Goal: Find specific page/section: Find specific page/section

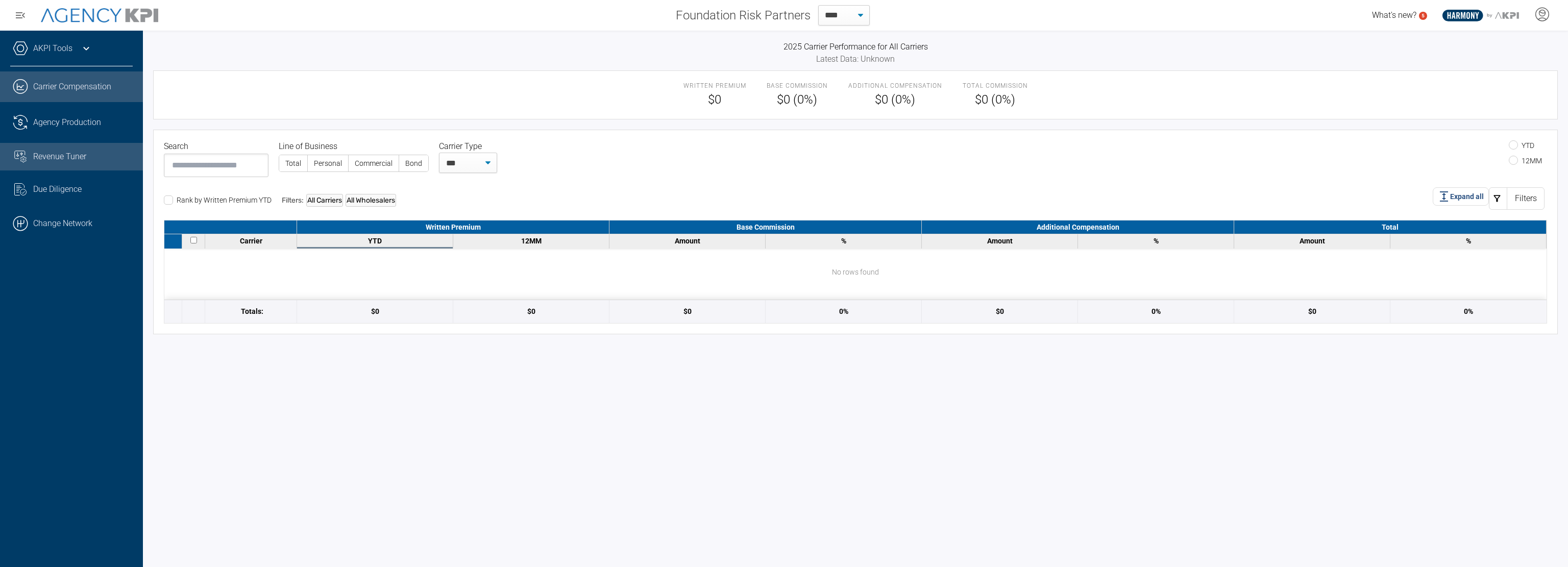
click at [58, 149] on link "Revenue Tuner" at bounding box center [72, 157] width 143 height 28
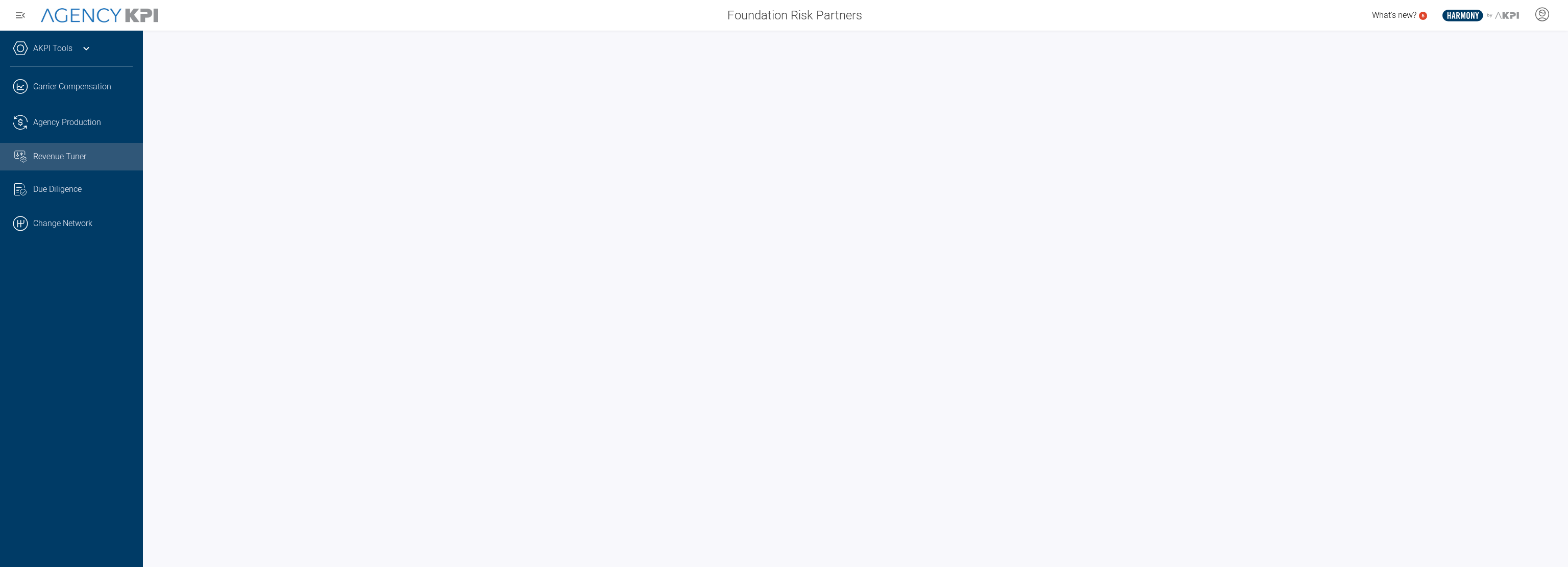
click at [92, 351] on div "AKPI Tools AMS Data Upload Carrier Mapping .cls-1{fill:none;stroke:#221f20;stro…" at bounding box center [72, 299] width 143 height 536
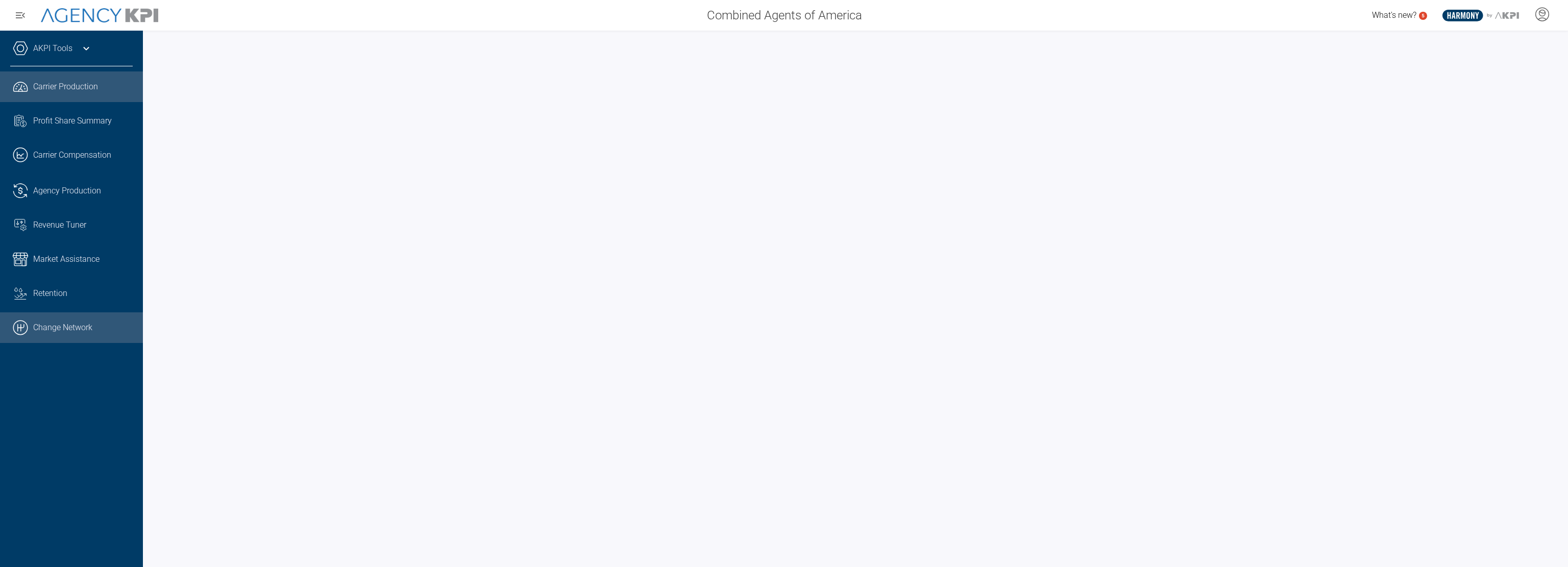
click at [55, 326] on link ".cls-1{fill:none;stroke:#000;stroke-linecap:round;stroke-linejoin:round;stroke-…" at bounding box center [72, 328] width 143 height 31
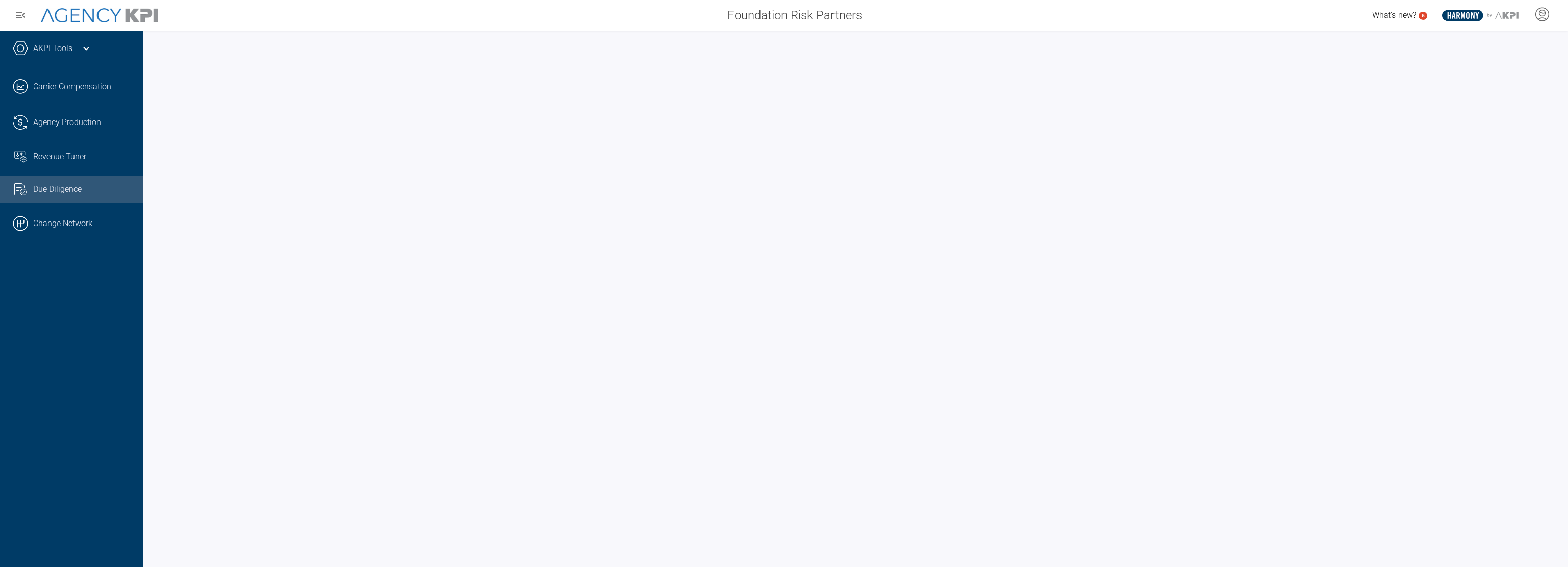
click at [80, 375] on div "AKPI Tools AMS Data Upload Carrier Mapping .cls-1{fill:none;stroke:#221f20;stro…" at bounding box center [72, 299] width 143 height 536
click at [92, 161] on div "Revenue Tuner" at bounding box center [83, 157] width 99 height 13
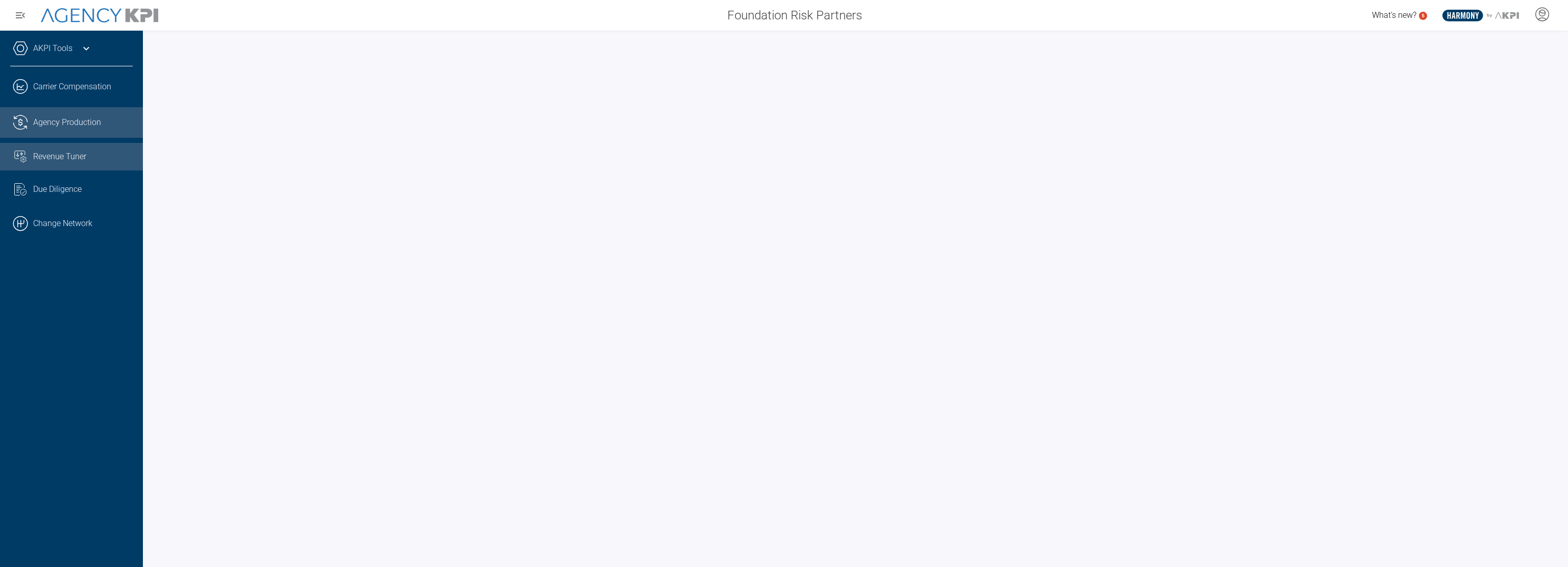
click at [82, 129] on link ".cls-1{fill:none;stroke:#221f20;stroke-linecap:round;stroke-linejoin:round;stro…" at bounding box center [72, 122] width 143 height 31
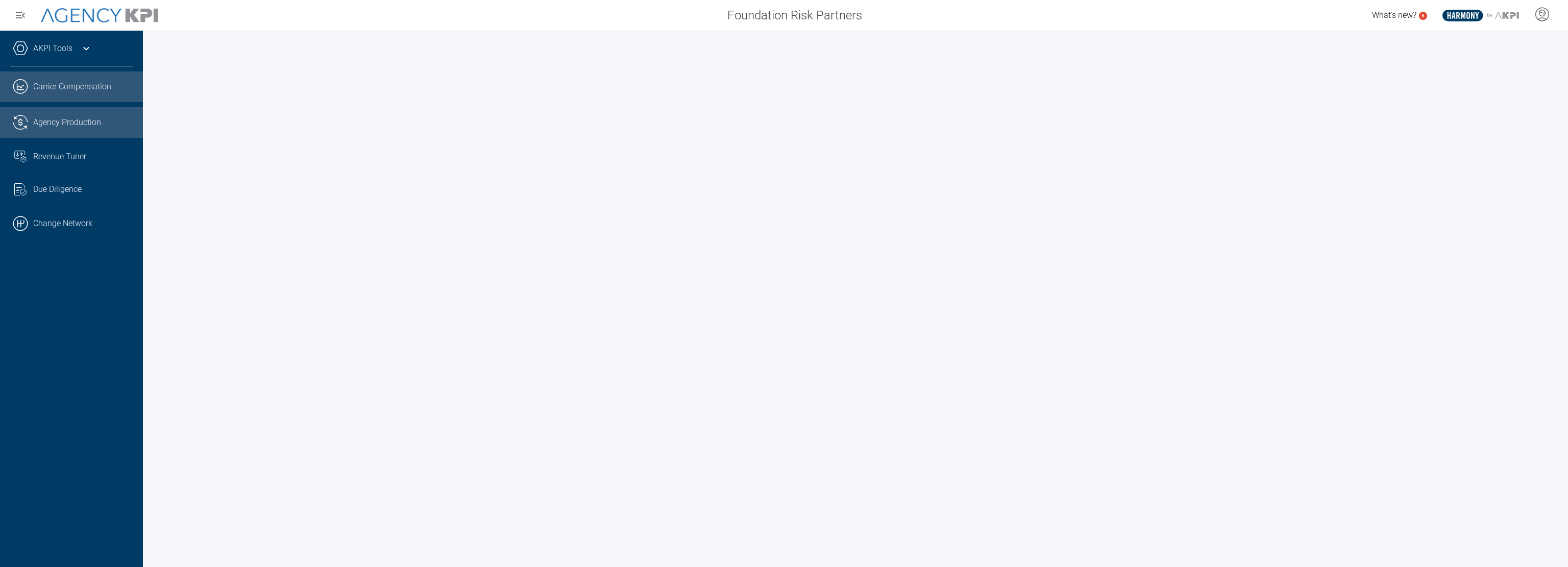
drag, startPoint x: 91, startPoint y: 90, endPoint x: 105, endPoint y: 90, distance: 14.0
click at [91, 90] on link ".cls-1{fill:none;stroke:#221f20;stroke-linecap:round;stroke-linejoin:round;stro…" at bounding box center [72, 87] width 143 height 31
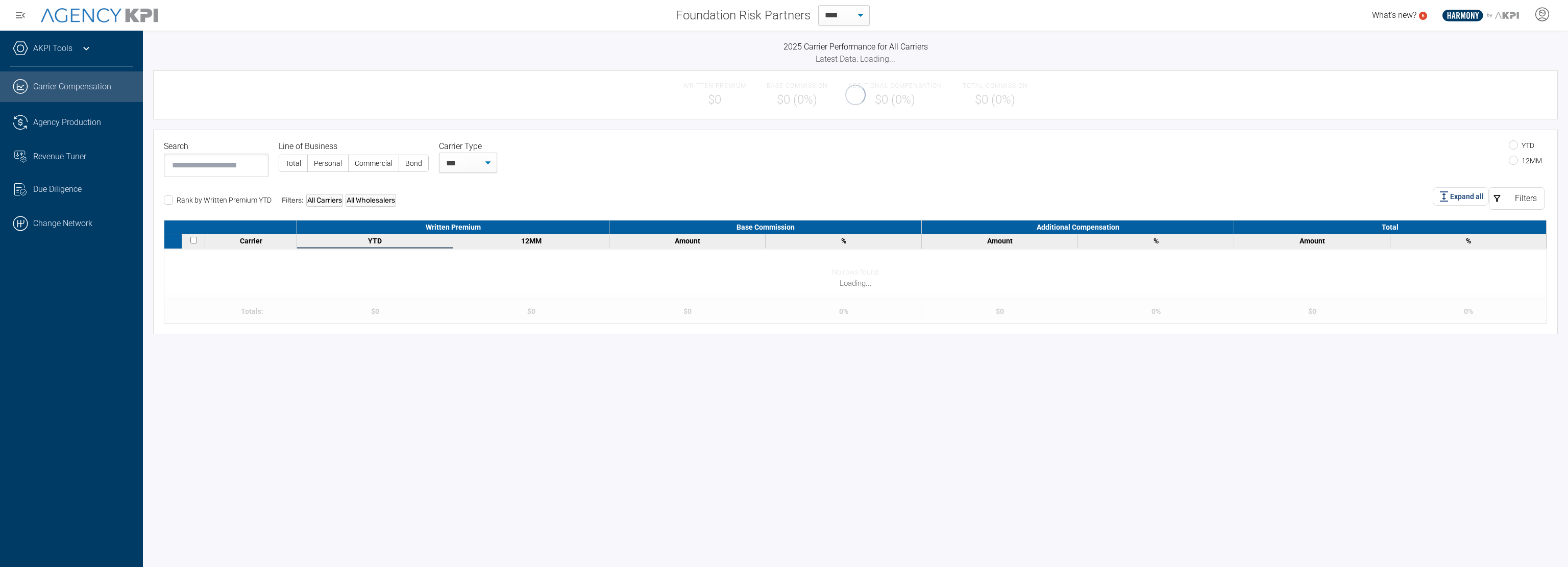
select select "**"
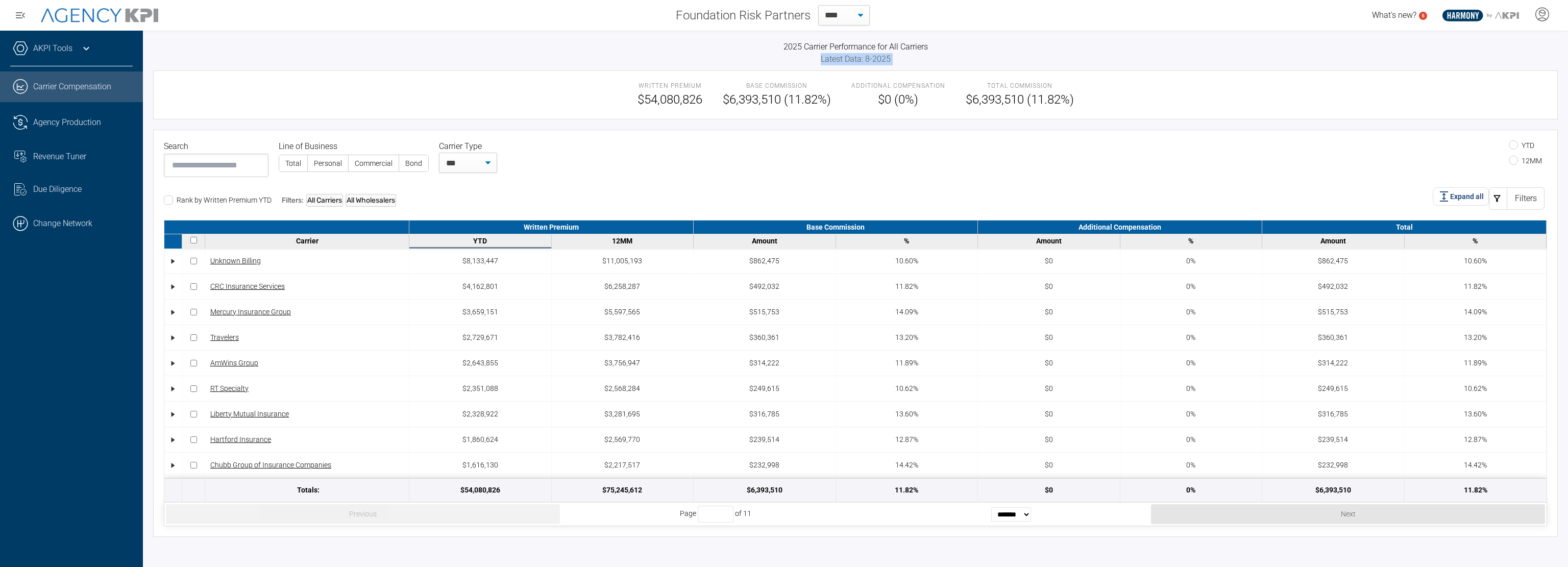
click at [505, 65] on div "2025 Carrier Performance for All Carriers Latest Data: 8-2025 Written Premium $…" at bounding box center [855, 289] width 1405 height 496
click at [525, 42] on h3 "2025 Carrier Performance for All Carriers" at bounding box center [855, 47] width 1405 height 13
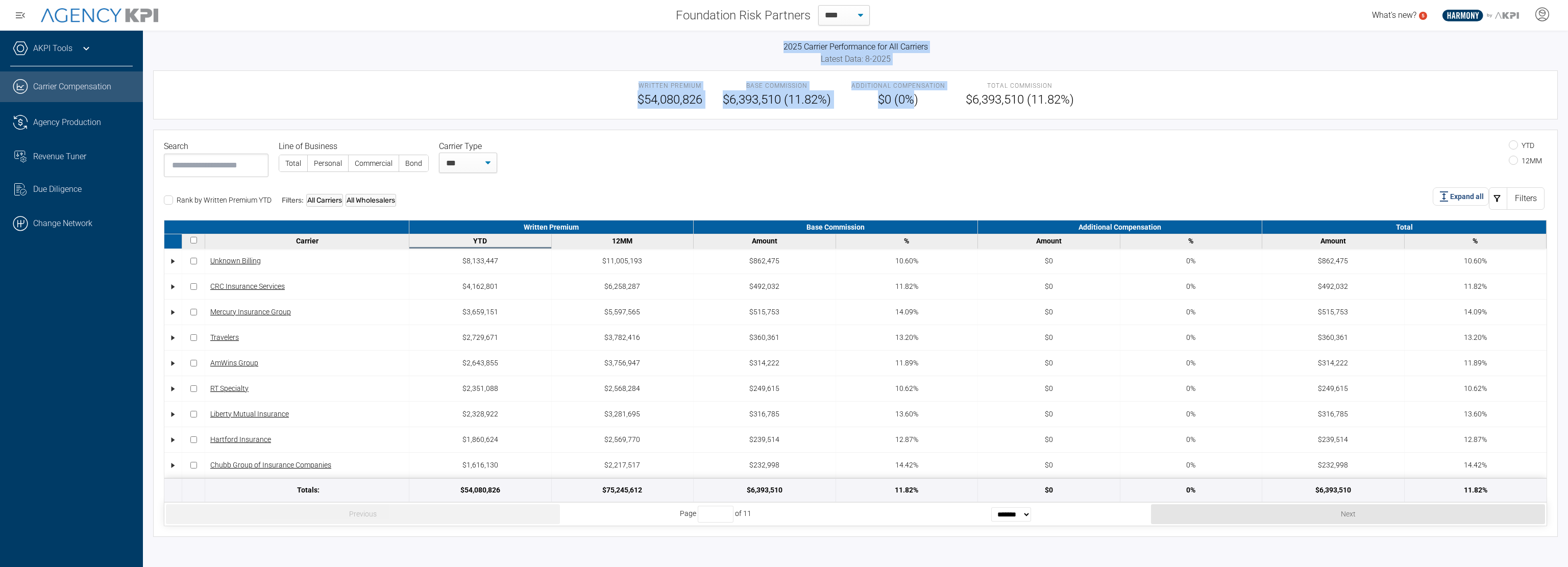
drag, startPoint x: 582, startPoint y: 51, endPoint x: 913, endPoint y: 93, distance: 333.7
click at [913, 93] on div "2025 Carrier Performance for All Carriers Latest Data: 8-2025 Written Premium $…" at bounding box center [855, 289] width 1405 height 496
click at [913, 93] on span "$0 (0%)" at bounding box center [898, 99] width 94 height 18
drag, startPoint x: 1041, startPoint y: 93, endPoint x: 690, endPoint y: 66, distance: 352.0
click at [707, 69] on div "2025 Carrier Performance for All Carriers Latest Data: 8-2025 Written Premium $…" at bounding box center [855, 289] width 1405 height 496
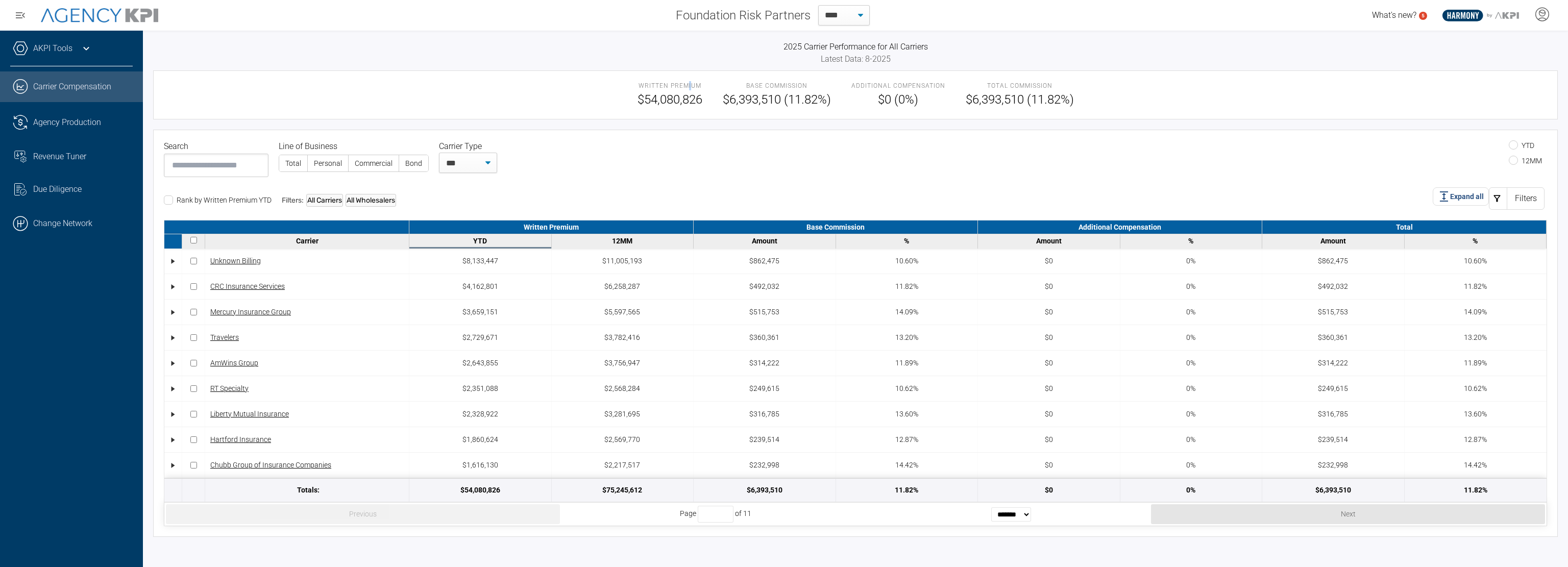
click at [687, 66] on div "2025 Carrier Performance for All Carriers Latest Data: 8-2025 Written Premium $…" at bounding box center [855, 289] width 1405 height 496
click at [641, 34] on div "2025 Carrier Performance for All Carriers Latest Data: 8-2025 Written Premium $…" at bounding box center [855, 299] width 1425 height 536
drag, startPoint x: 1134, startPoint y: 85, endPoint x: 968, endPoint y: 79, distance: 166.1
click at [1023, 81] on div "Written Premium $54,080,826 Base Commission $6,393,510 (11.82%) Additional Comp…" at bounding box center [855, 94] width 1405 height 49
click at [465, 38] on div "2025 Carrier Performance for All Carriers Latest Data: 8-2025 Written Premium $…" at bounding box center [855, 299] width 1425 height 536
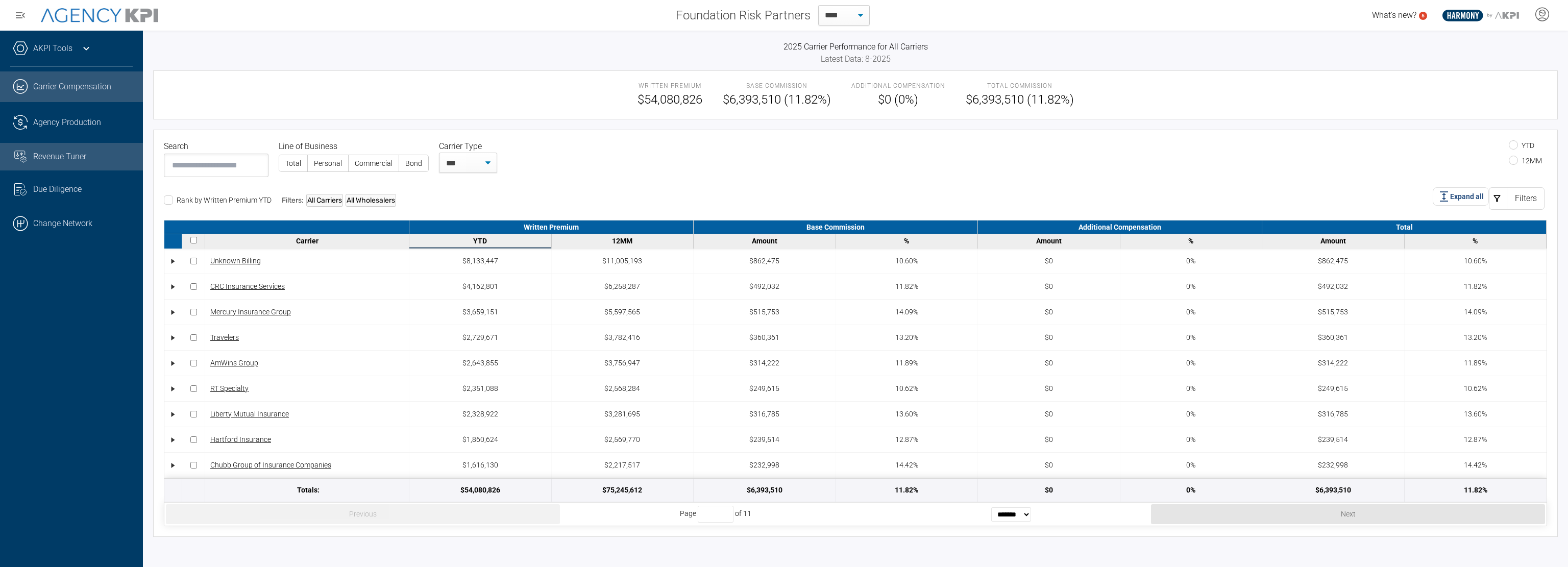
click at [60, 153] on span "Revenue Tuner" at bounding box center [60, 157] width 53 height 13
